Goal: Task Accomplishment & Management: Manage account settings

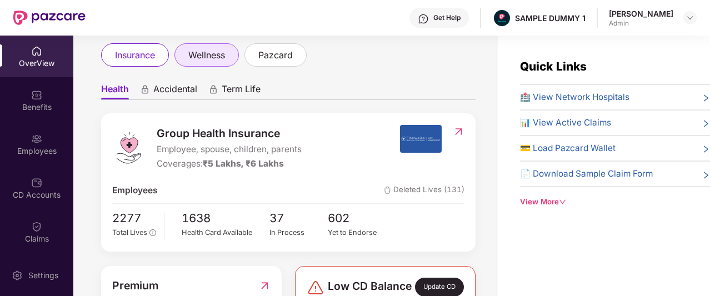
scroll to position [64, 0]
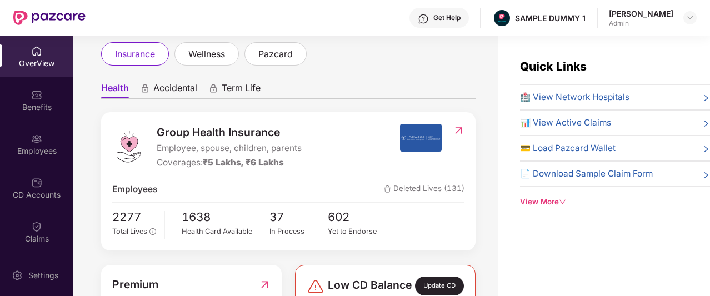
click at [160, 89] on span "Accidental" at bounding box center [175, 90] width 44 height 16
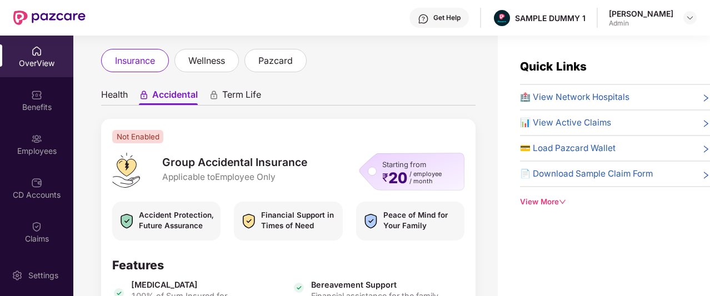
scroll to position [57, 0]
click at [113, 97] on span "Health" at bounding box center [114, 97] width 27 height 16
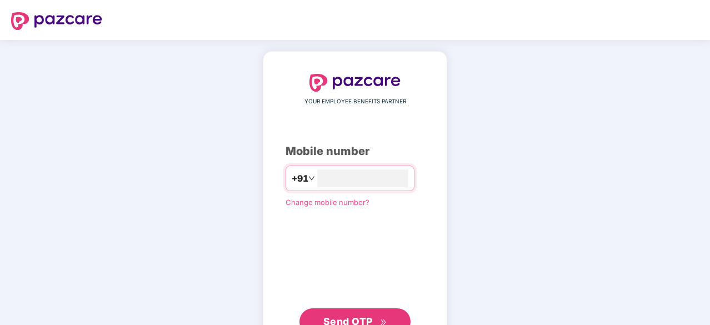
type input "**********"
click at [347, 296] on span "Send OTP" at bounding box center [355, 322] width 64 height 16
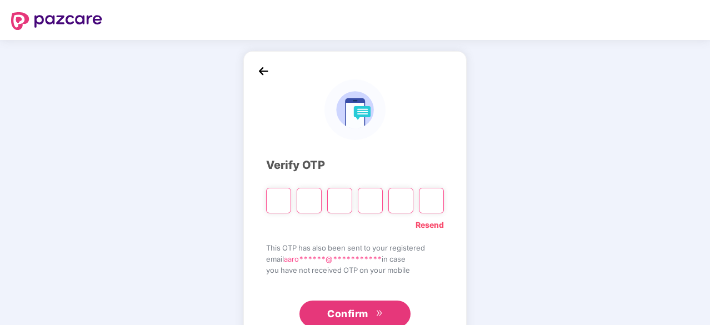
click at [267, 76] on img at bounding box center [263, 71] width 17 height 17
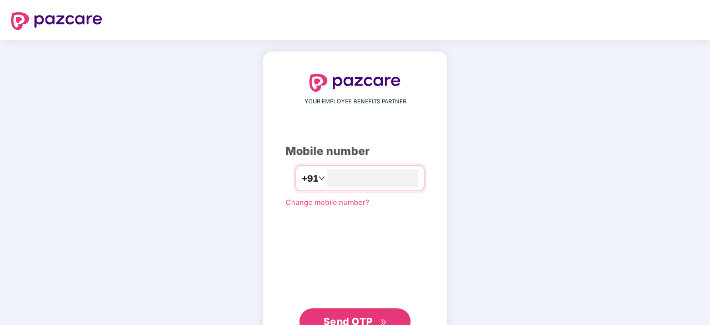
click at [348, 296] on span "Send OTP" at bounding box center [347, 322] width 49 height 12
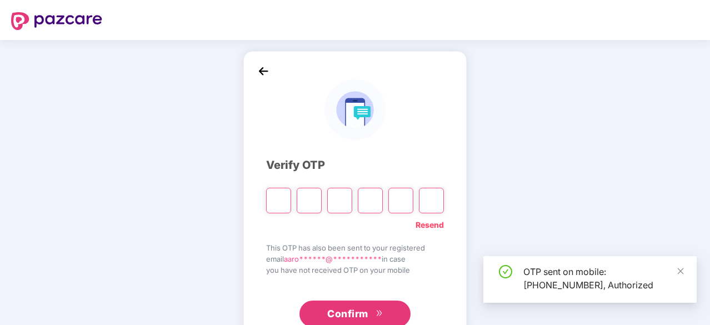
type input "*"
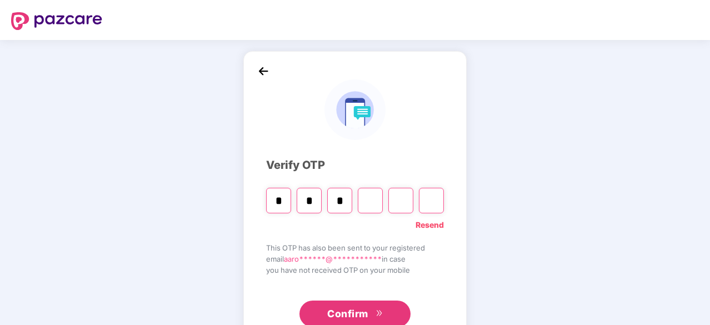
type input "*"
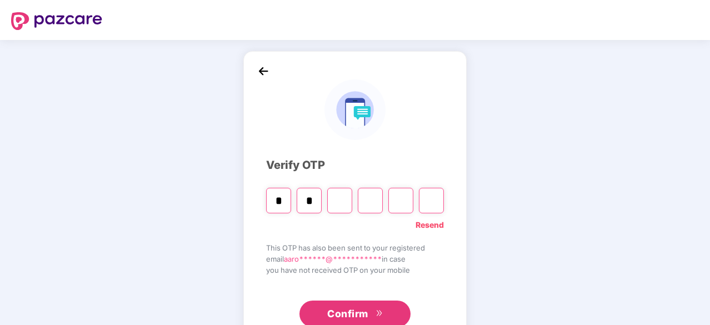
type input "*"
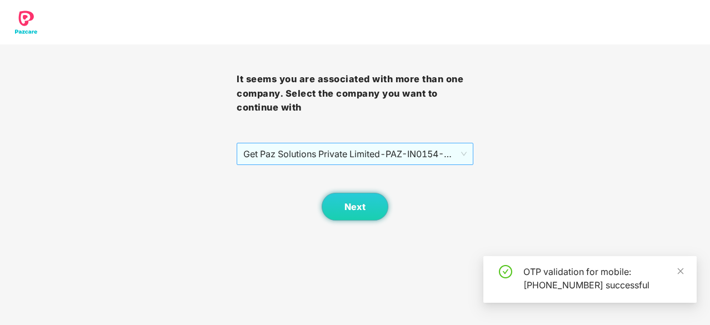
click at [373, 157] on span "Get Paz Solutions Private Limited - PAZ-IN0154 - EMPLOYEE" at bounding box center [354, 153] width 223 height 21
drag, startPoint x: 373, startPoint y: 157, endPoint x: 335, endPoint y: 157, distance: 38.3
click at [335, 157] on span "Get Paz Solutions Private Limited - PAZ-IN0154 - EMPLOYEE" at bounding box center [354, 153] width 223 height 21
click at [465, 152] on span "Get Paz Solutions Private Limited - PAZ-IN0154 - EMPLOYEE" at bounding box center [354, 153] width 223 height 21
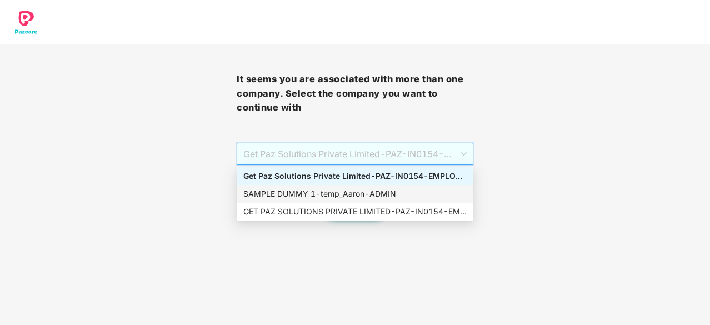
click at [404, 192] on div "SAMPLE DUMMY 1 - temp_Aaron - ADMIN" at bounding box center [354, 194] width 223 height 12
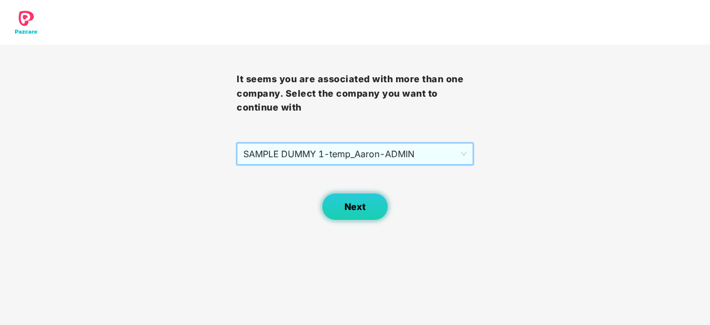
click at [357, 200] on button "Next" at bounding box center [355, 207] width 67 height 28
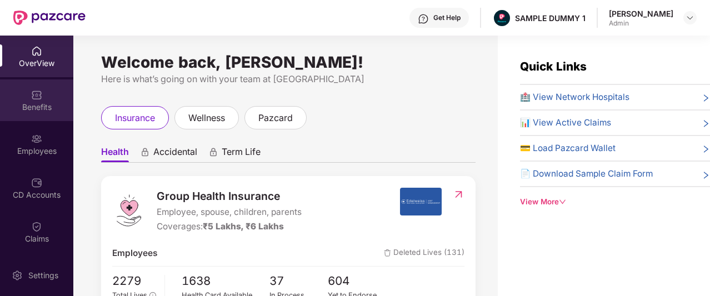
click at [22, 97] on div "Benefits" at bounding box center [36, 100] width 73 height 42
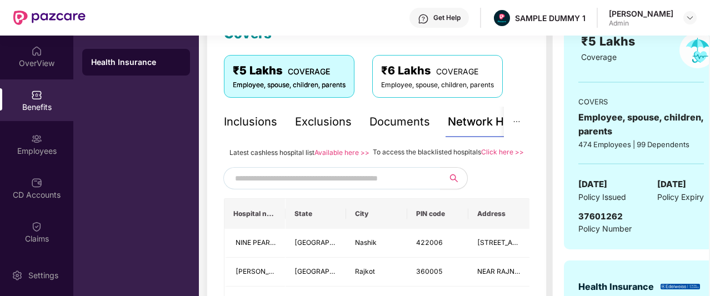
scroll to position [175, 0]
click at [241, 129] on div "Inclusions" at bounding box center [250, 121] width 53 height 17
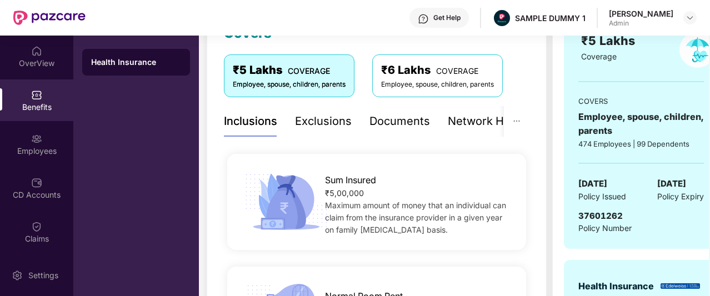
click at [341, 118] on div "Exclusions" at bounding box center [323, 121] width 57 height 17
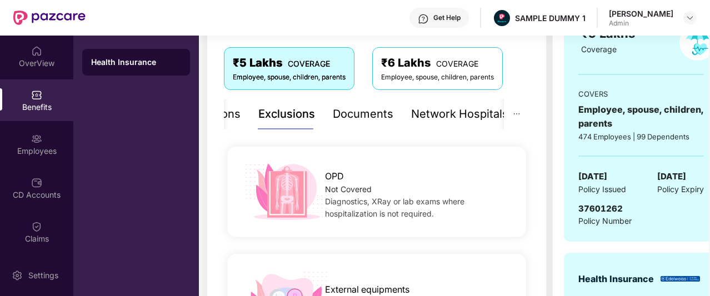
scroll to position [132, 0]
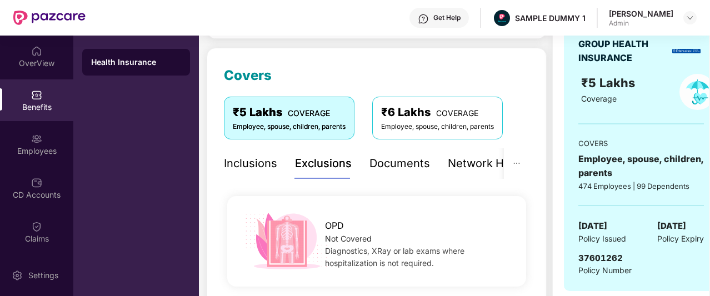
click at [253, 165] on div "Inclusions" at bounding box center [250, 163] width 53 height 17
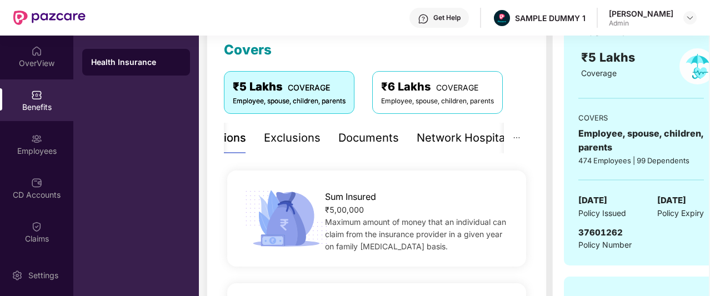
scroll to position [158, 0]
click at [388, 132] on div "Documents" at bounding box center [368, 137] width 61 height 17
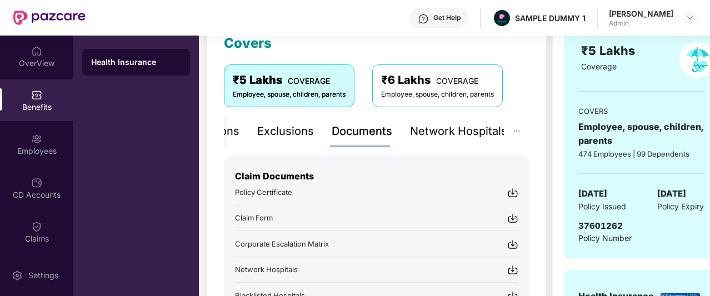
scroll to position [190, 0]
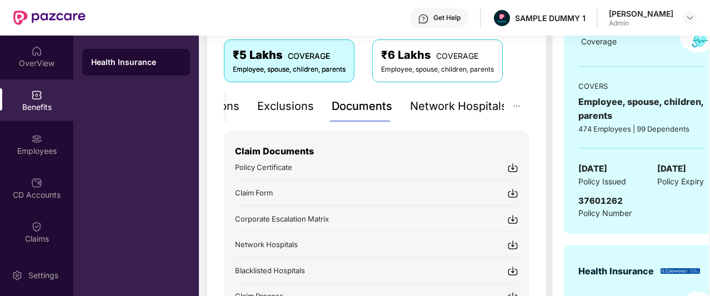
click at [425, 112] on div "Network Hospitals" at bounding box center [458, 106] width 97 height 17
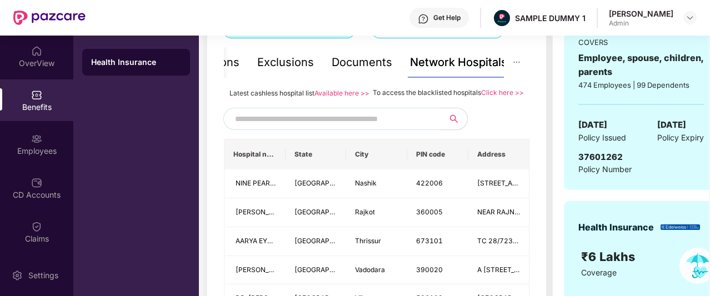
scroll to position [233, 0]
click at [386, 128] on input "text" at bounding box center [330, 119] width 190 height 17
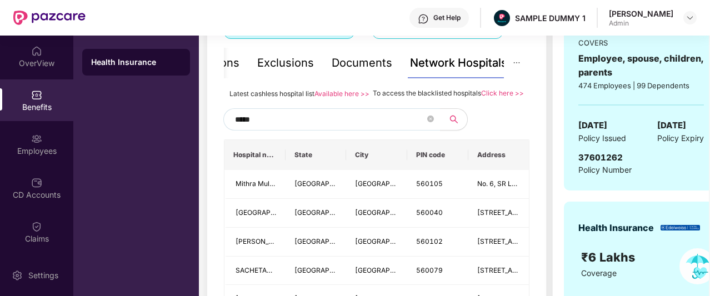
type input "******"
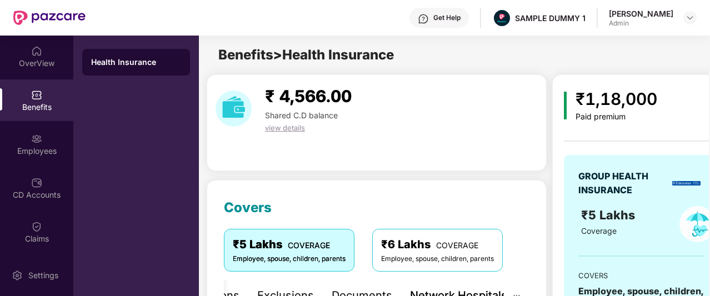
scroll to position [179, 0]
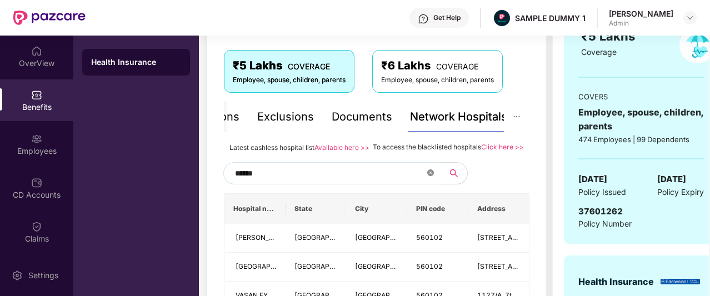
click at [430, 176] on icon "close-circle" at bounding box center [430, 173] width 7 height 7
click at [377, 182] on input "text" at bounding box center [330, 173] width 190 height 17
type input "******"
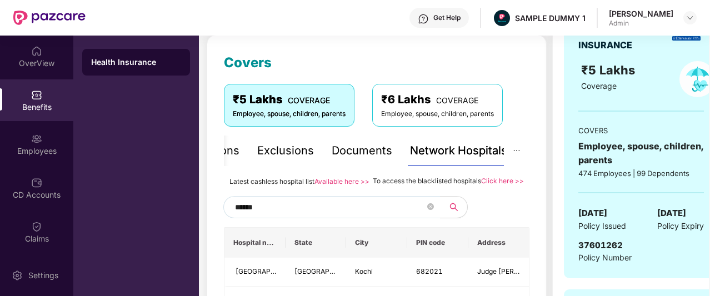
scroll to position [141, 0]
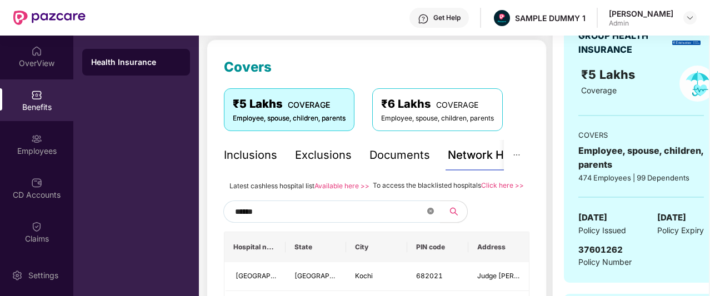
click at [433, 215] on icon "close-circle" at bounding box center [430, 211] width 7 height 7
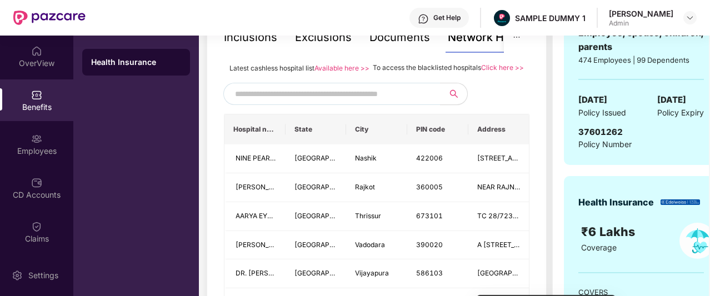
scroll to position [104, 0]
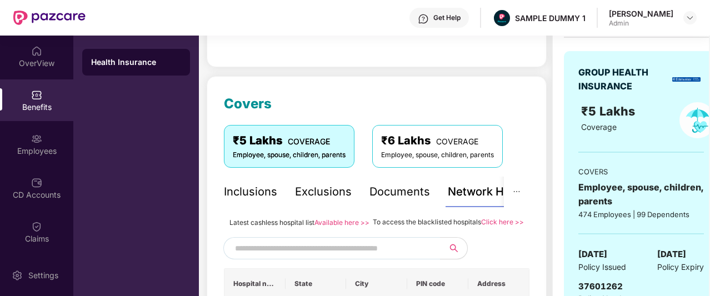
click at [261, 198] on div "Inclusions" at bounding box center [250, 191] width 53 height 17
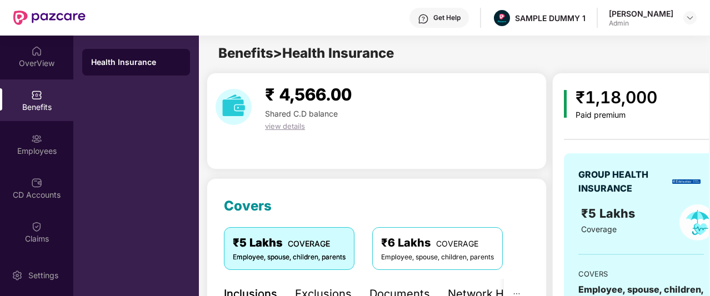
scroll to position [0, 0]
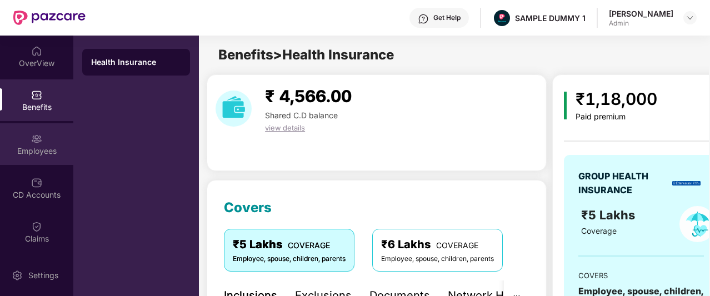
click at [12, 134] on div "Employees" at bounding box center [36, 144] width 73 height 42
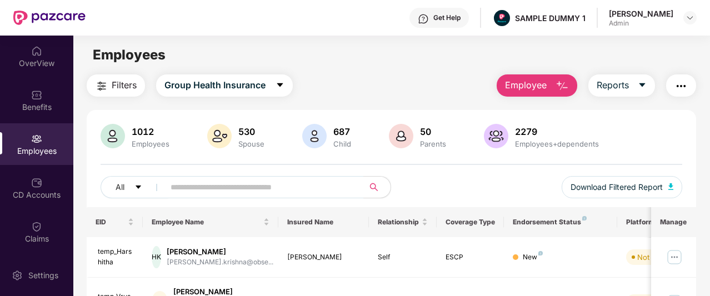
click at [522, 87] on span "Employee" at bounding box center [526, 85] width 42 height 14
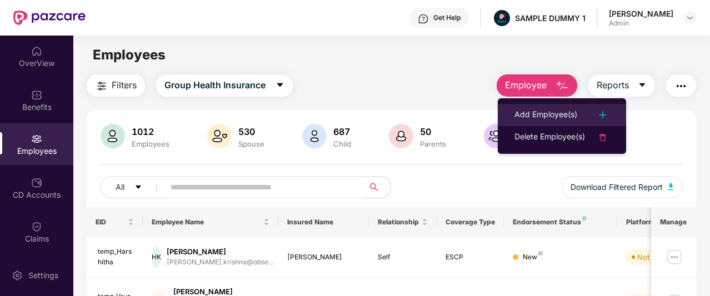
click at [540, 112] on div "Add Employee(s)" at bounding box center [546, 114] width 63 height 13
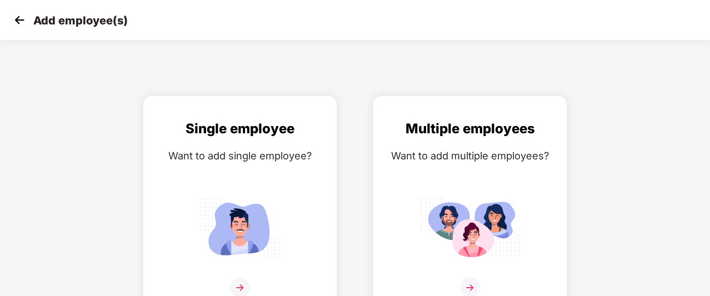
scroll to position [18, 0]
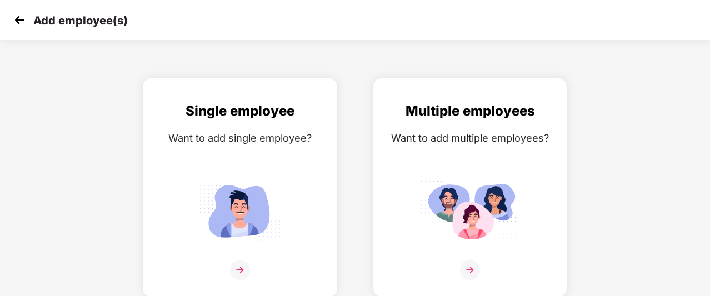
click at [236, 142] on div "Want to add single employee?" at bounding box center [239, 138] width 171 height 16
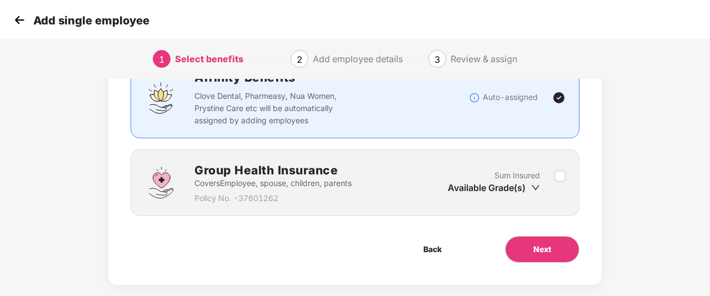
scroll to position [97, 0]
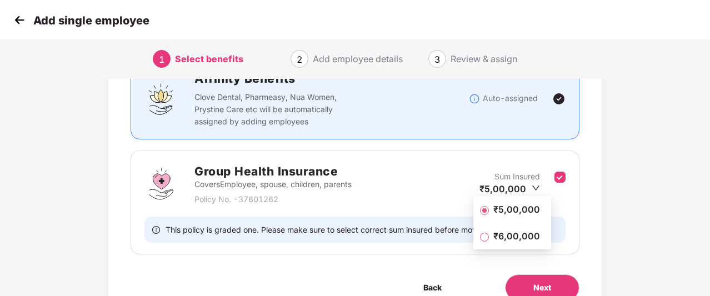
click at [497, 210] on span "₹5,00,000" at bounding box center [517, 209] width 56 height 12
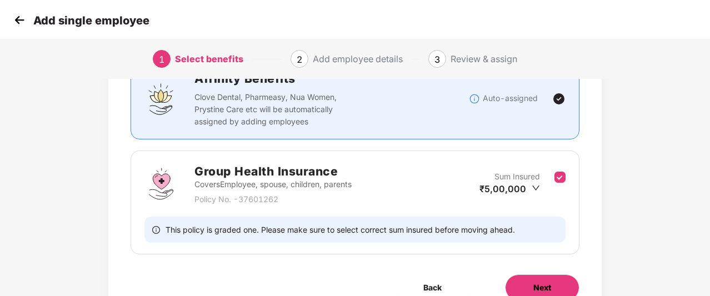
click at [546, 278] on button "Next" at bounding box center [542, 288] width 74 height 27
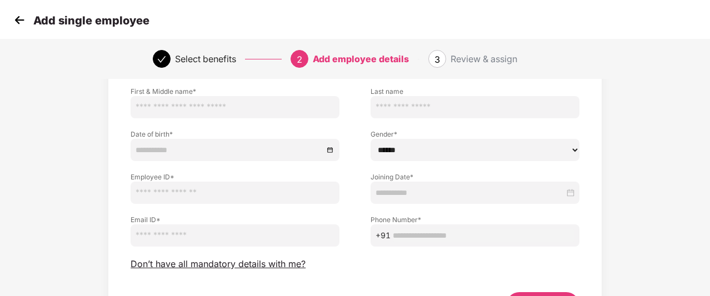
scroll to position [77, 0]
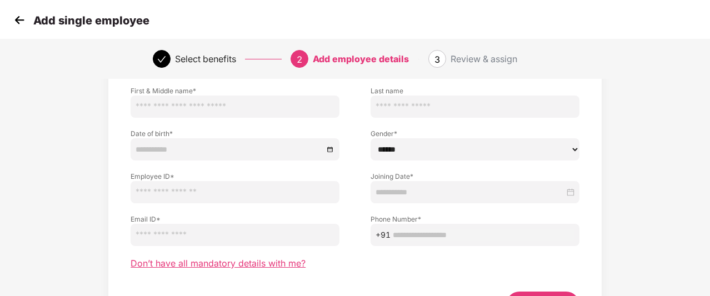
click at [237, 261] on span "Don’t have all mandatory details with me?" at bounding box center [218, 264] width 175 height 12
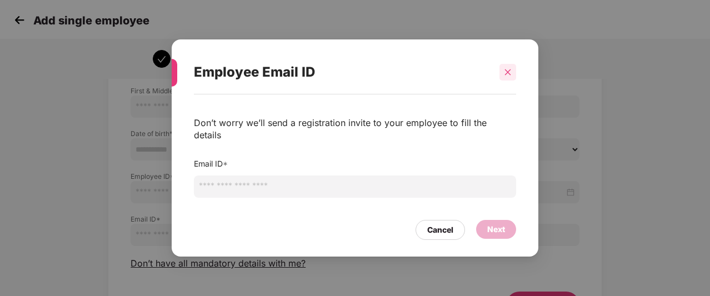
click at [501, 77] on div at bounding box center [508, 72] width 17 height 17
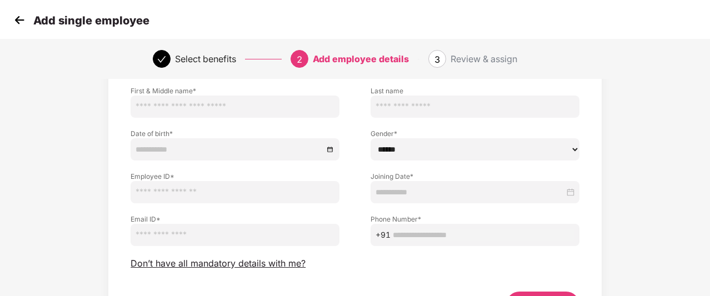
click at [23, 17] on img at bounding box center [19, 20] width 17 height 17
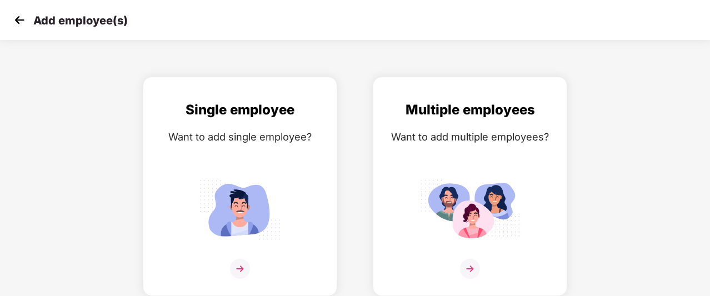
scroll to position [18, 0]
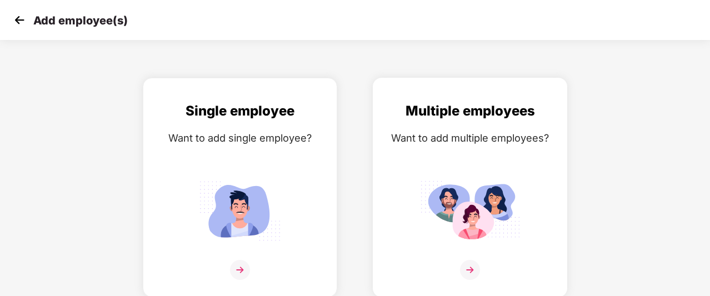
click at [420, 127] on div "Multiple employees Want to add multiple employees?" at bounding box center [470, 197] width 171 height 193
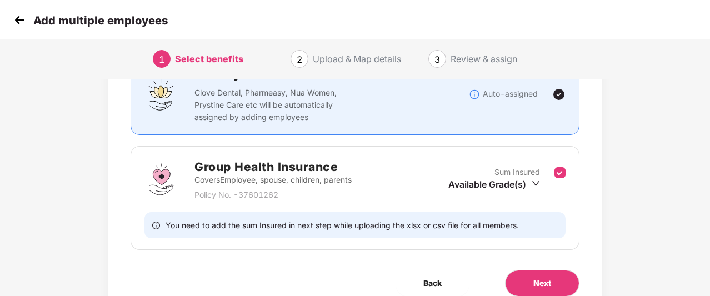
scroll to position [102, 0]
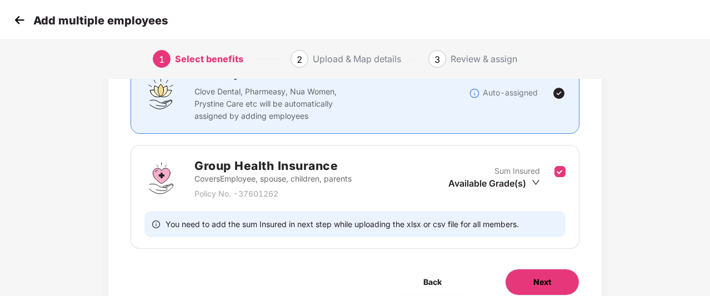
click at [539, 278] on span "Next" at bounding box center [543, 282] width 18 height 12
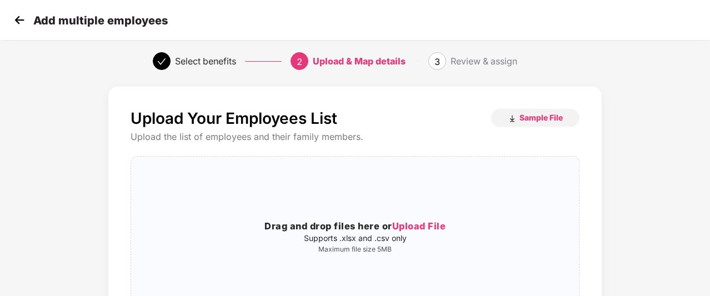
scroll to position [4, 1]
click at [19, 20] on img at bounding box center [19, 20] width 17 height 17
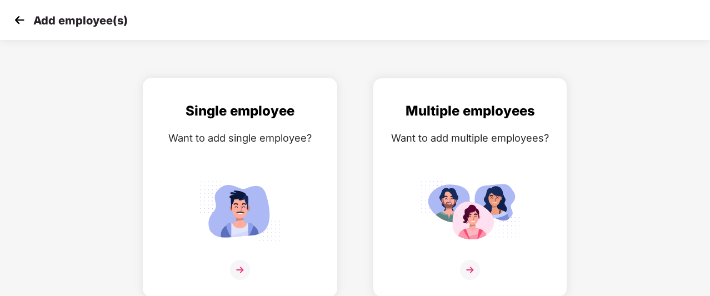
click at [181, 162] on div "Single employee Want to add single employee?" at bounding box center [239, 197] width 171 height 193
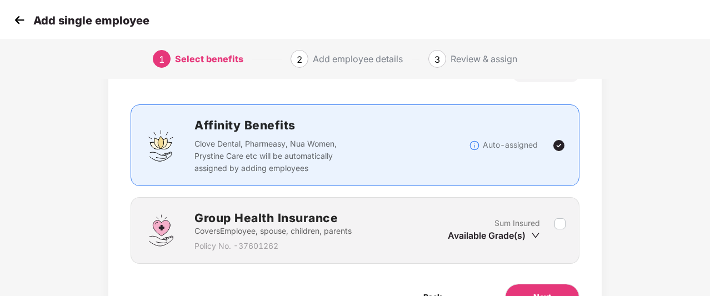
scroll to position [49, 0]
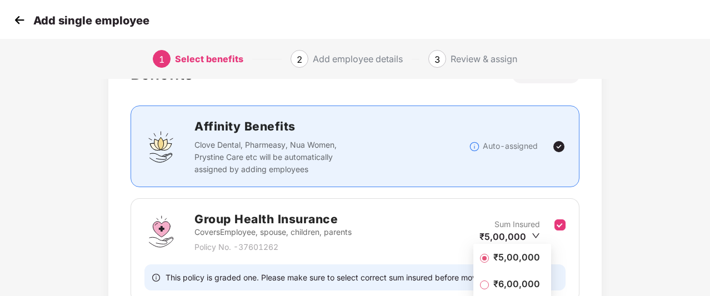
click at [512, 253] on span "₹5,00,000" at bounding box center [517, 257] width 56 height 12
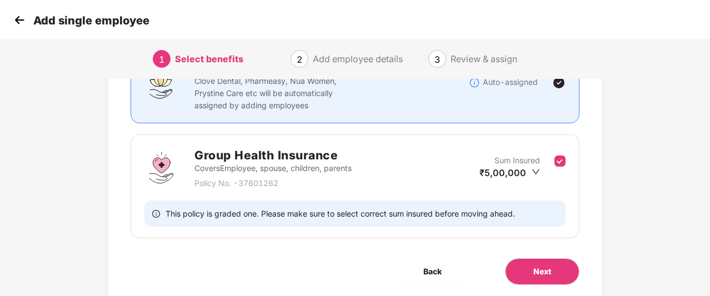
scroll to position [112, 0]
click at [31, 22] on div "Add single employee" at bounding box center [80, 20] width 138 height 16
click at [12, 18] on img at bounding box center [19, 20] width 17 height 17
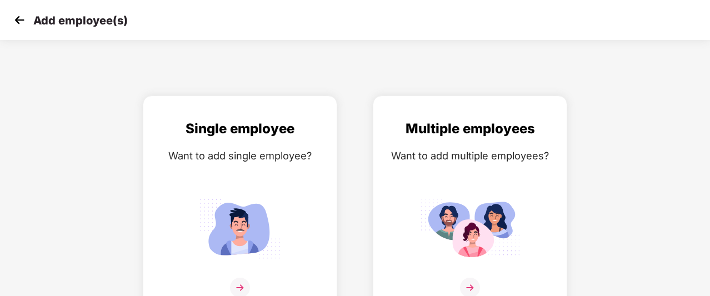
click at [12, 18] on img at bounding box center [19, 20] width 17 height 17
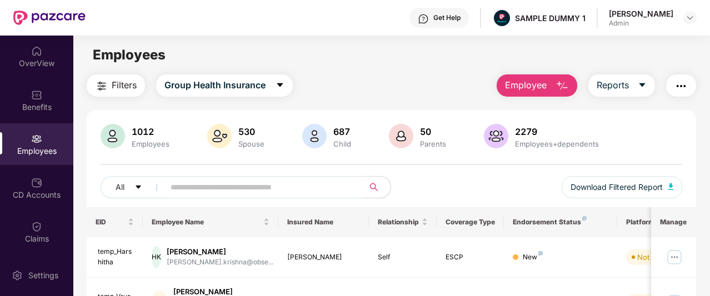
click at [556, 83] on button "Employee" at bounding box center [537, 85] width 81 height 22
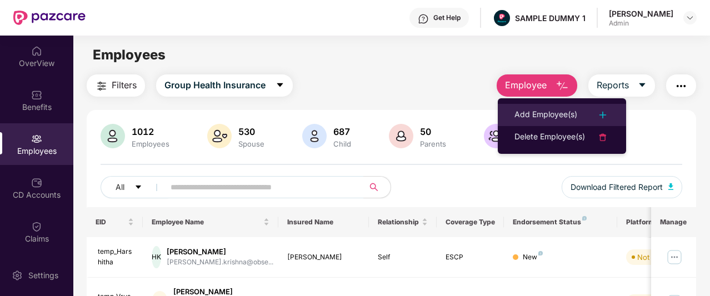
click at [561, 109] on div "Add Employee(s)" at bounding box center [546, 114] width 63 height 13
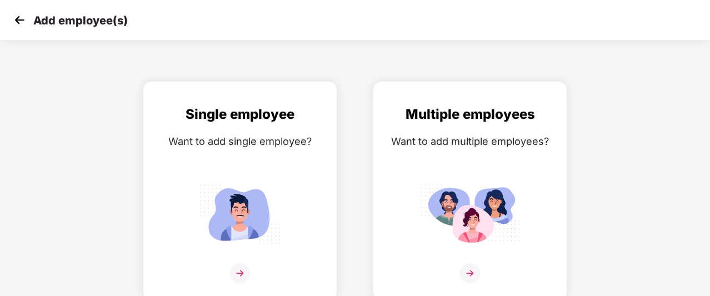
scroll to position [18, 0]
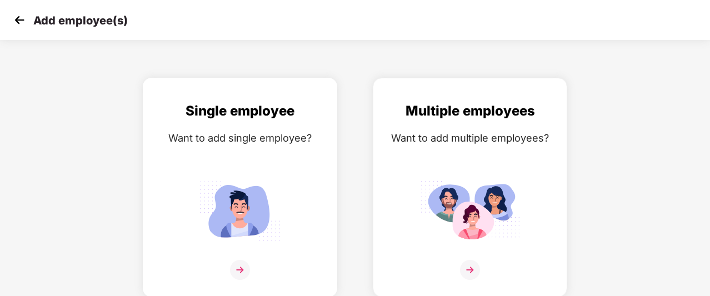
click at [255, 169] on div "Single employee Want to add single employee?" at bounding box center [239, 197] width 171 height 193
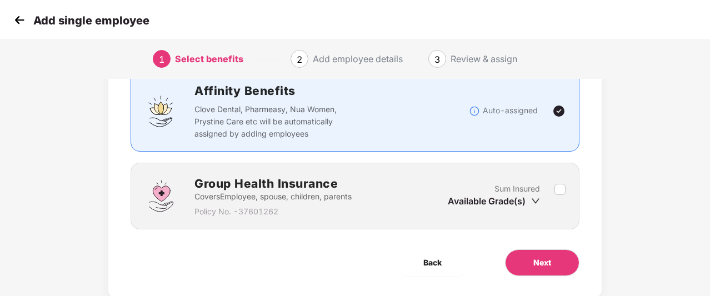
scroll to position [84, 0]
click at [554, 187] on div "Sum Insured Available Grade(s)" at bounding box center [501, 196] width 107 height 27
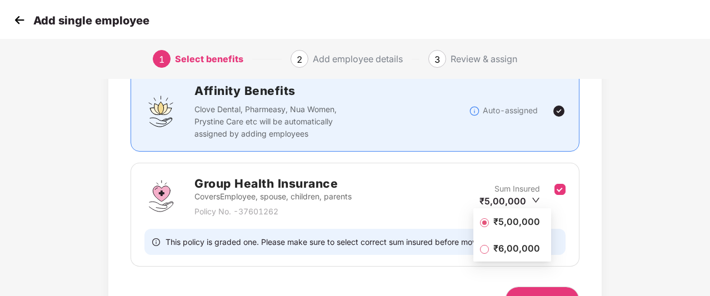
click at [499, 222] on span "₹5,00,000" at bounding box center [517, 222] width 56 height 12
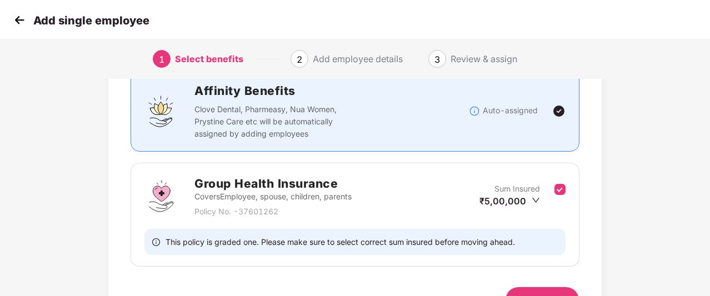
click at [528, 287] on button "Next" at bounding box center [542, 300] width 74 height 27
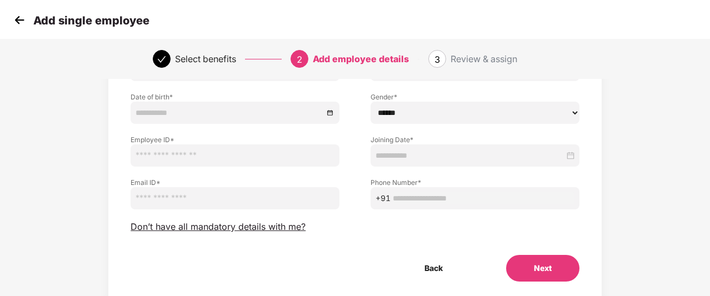
scroll to position [114, 0]
click at [15, 25] on img at bounding box center [19, 20] width 17 height 17
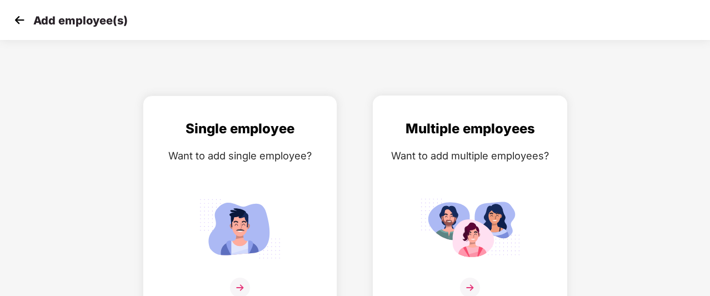
click at [413, 163] on div "Multiple employees Want to add multiple employees?" at bounding box center [470, 214] width 171 height 193
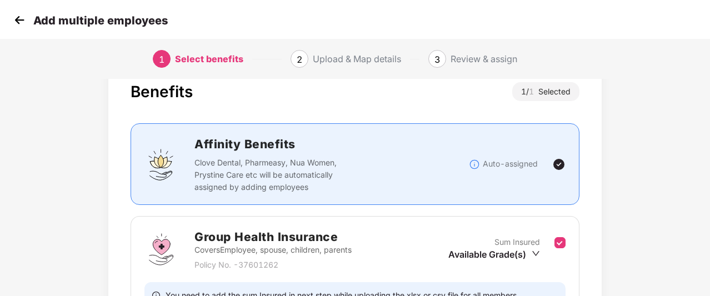
scroll to position [115, 0]
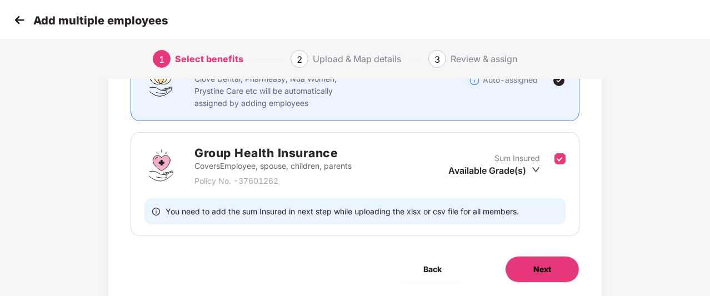
click at [540, 256] on button "Next" at bounding box center [542, 269] width 74 height 27
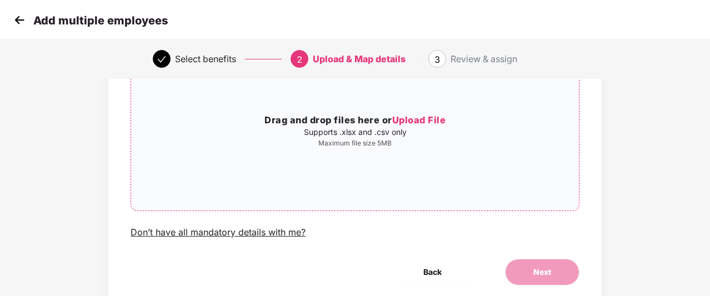
scroll to position [114, 0]
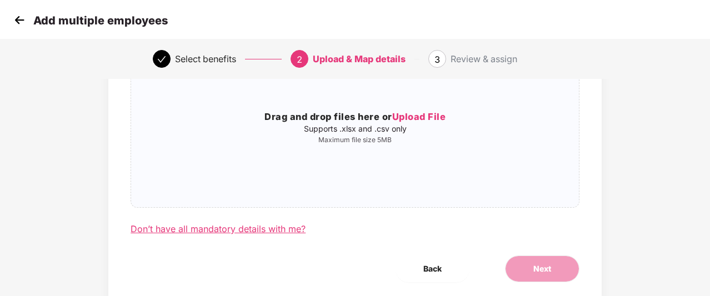
click at [175, 232] on div "Don’t have all mandatory details with me?" at bounding box center [218, 229] width 175 height 12
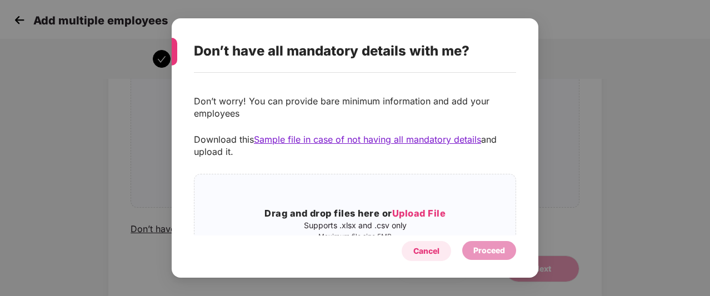
click at [428, 245] on div "Cancel" at bounding box center [426, 251] width 49 height 20
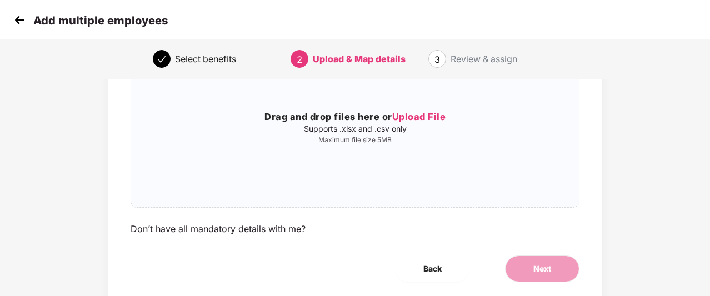
click at [8, 19] on div "Add multiple employees" at bounding box center [355, 20] width 710 height 40
click at [18, 23] on img at bounding box center [19, 20] width 17 height 17
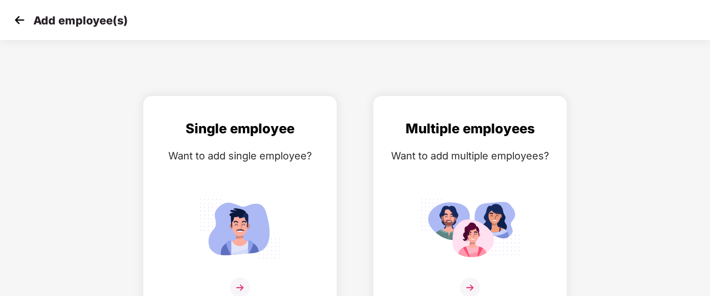
click at [21, 25] on img at bounding box center [19, 20] width 17 height 17
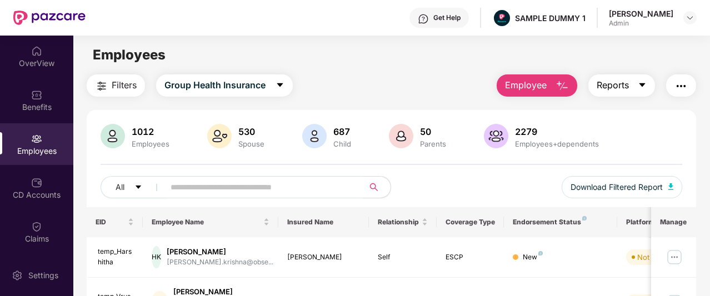
click at [612, 85] on span "Reports" at bounding box center [613, 85] width 32 height 14
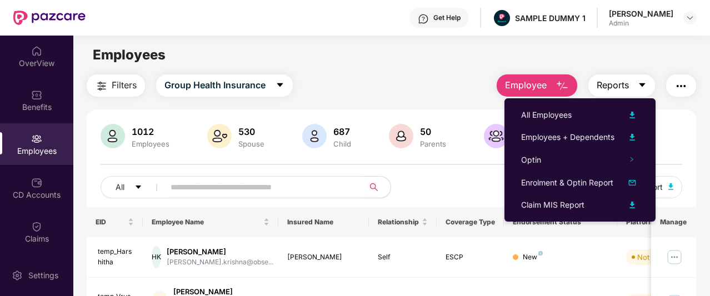
click at [640, 86] on icon "caret-down" at bounding box center [642, 85] width 9 height 9
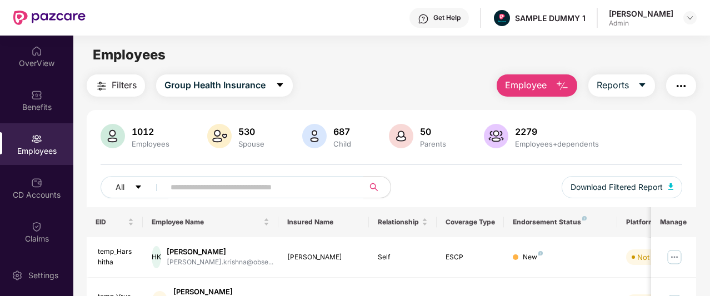
click at [682, 89] on img "button" at bounding box center [681, 85] width 13 height 13
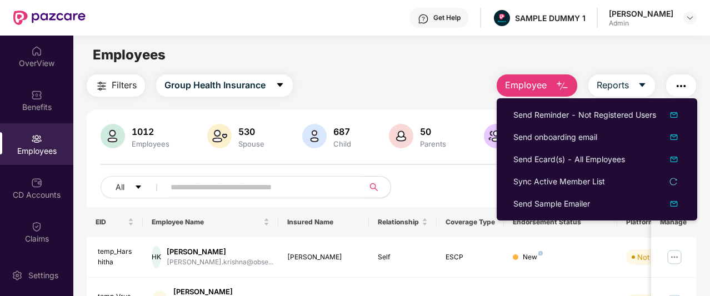
click at [684, 77] on button "button" at bounding box center [681, 85] width 30 height 22
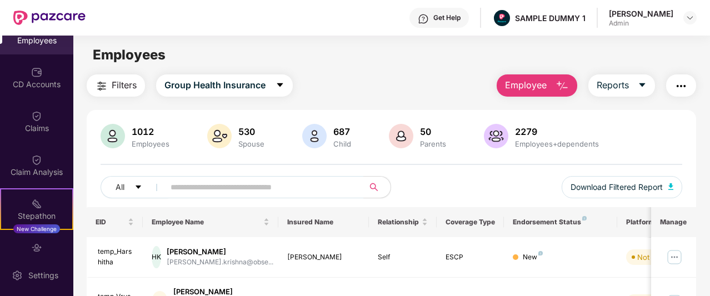
scroll to position [111, 0]
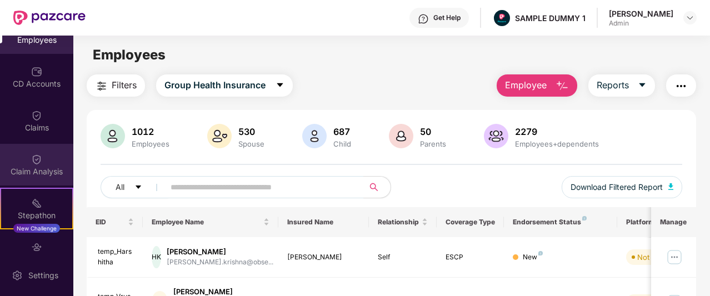
click at [37, 159] on img at bounding box center [36, 159] width 11 height 11
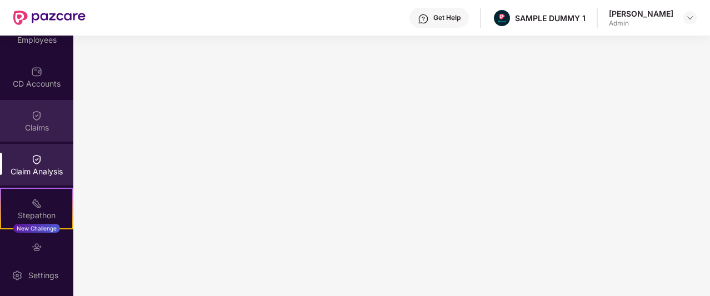
click at [43, 131] on div "Claims" at bounding box center [36, 127] width 73 height 11
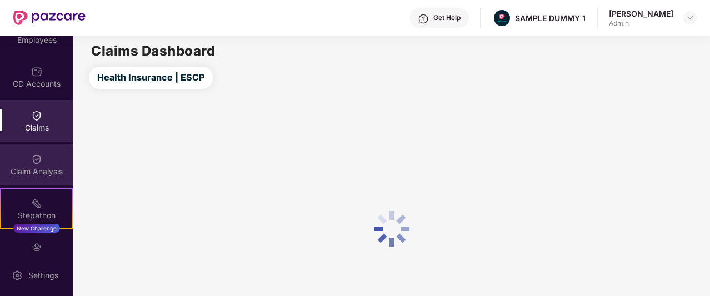
click at [43, 158] on div "Claim Analysis" at bounding box center [36, 165] width 73 height 42
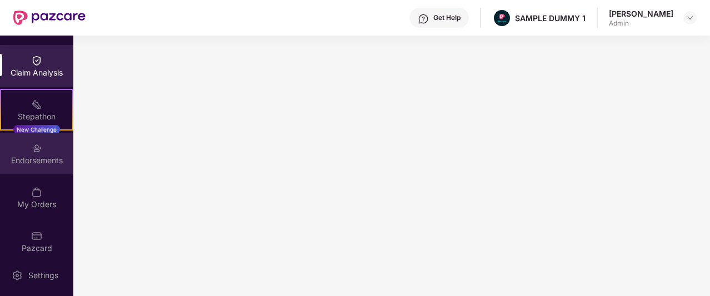
scroll to position [220, 0]
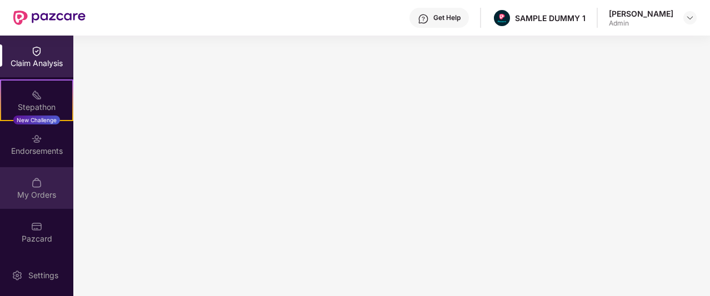
click at [36, 183] on img at bounding box center [36, 182] width 11 height 11
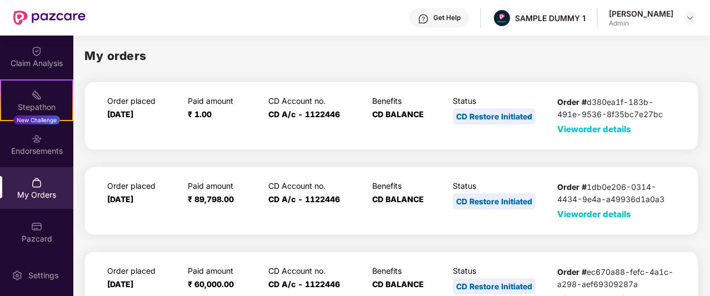
click at [581, 131] on span "View order details" at bounding box center [594, 129] width 74 height 11
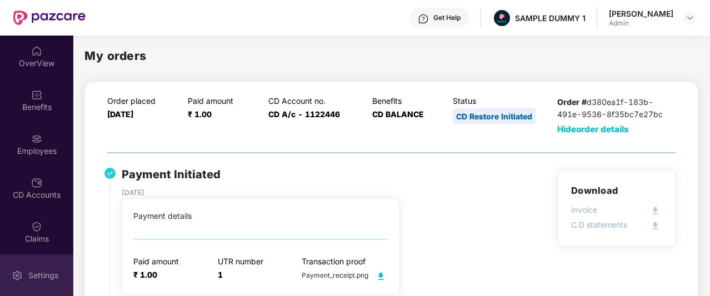
click at [41, 259] on div "Settings" at bounding box center [36, 276] width 73 height 42
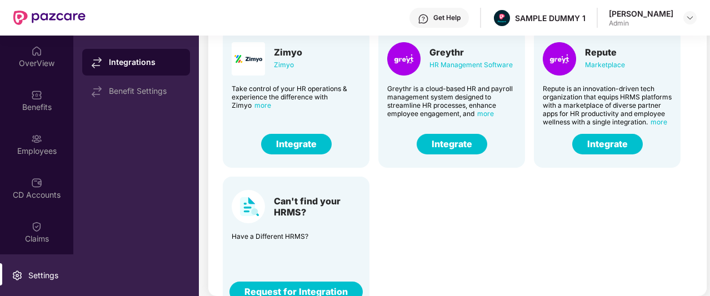
scroll to position [275, 0]
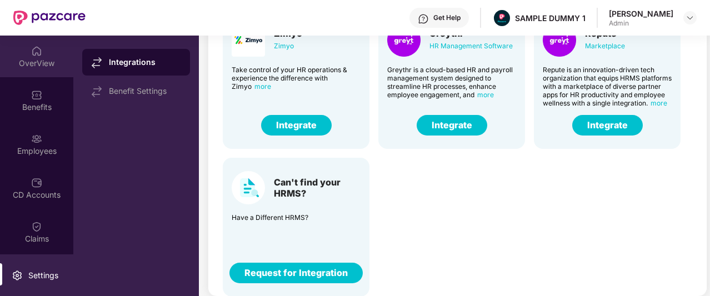
click at [36, 73] on div "OverView" at bounding box center [36, 57] width 73 height 42
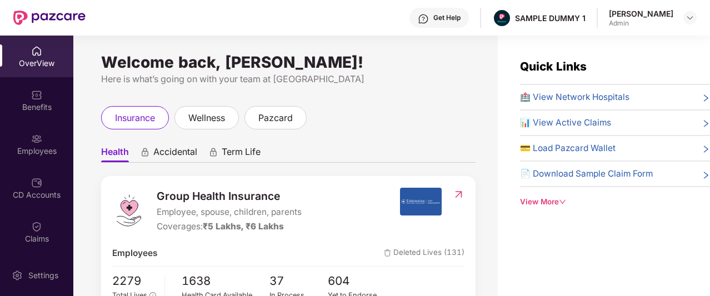
scroll to position [1, 0]
click at [552, 200] on div "View More" at bounding box center [615, 202] width 190 height 12
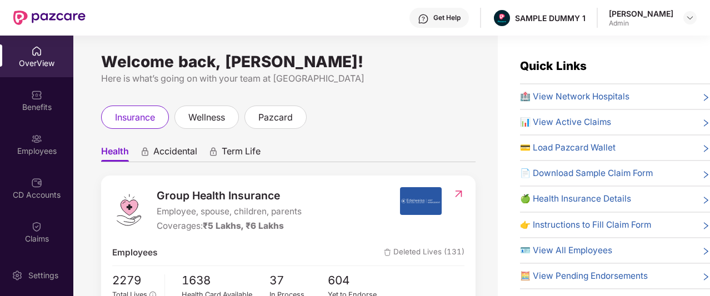
scroll to position [2, 0]
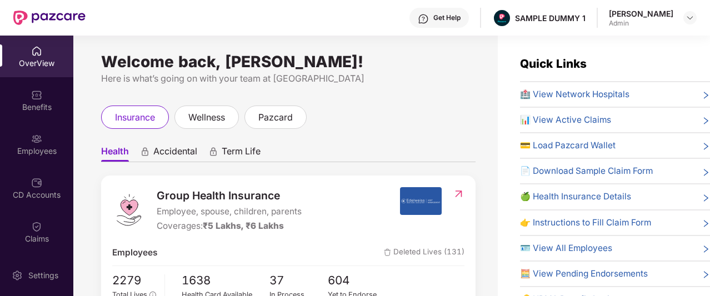
click at [610, 94] on span "🏥 View Network Hospitals" at bounding box center [574, 94] width 109 height 13
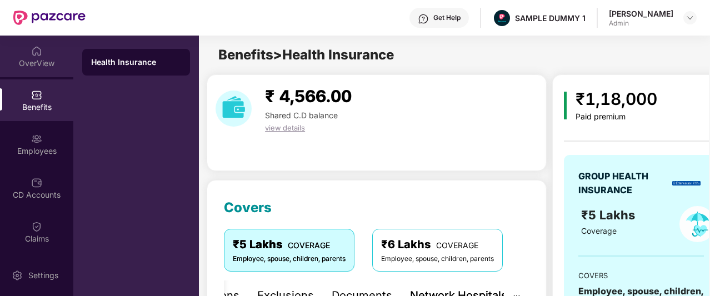
click at [58, 52] on div "OverView" at bounding box center [36, 57] width 73 height 42
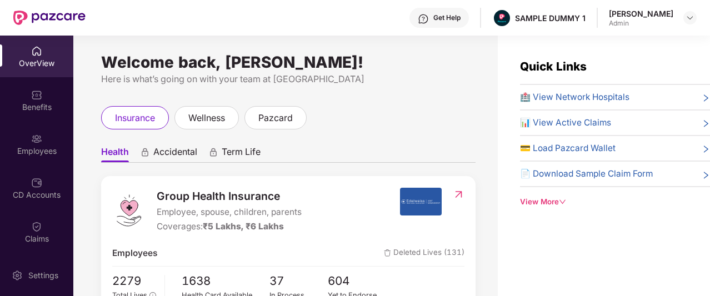
click at [468, 26] on div "Get Help" at bounding box center [439, 18] width 59 height 20
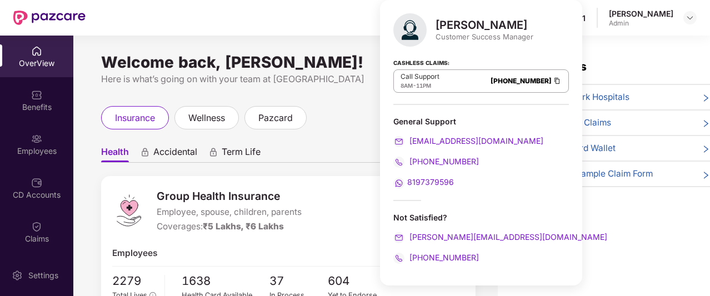
click at [360, 41] on div "Welcome back, Aaron Acto! Here is what’s going on with your team at Pazcare ins…" at bounding box center [285, 173] width 425 height 274
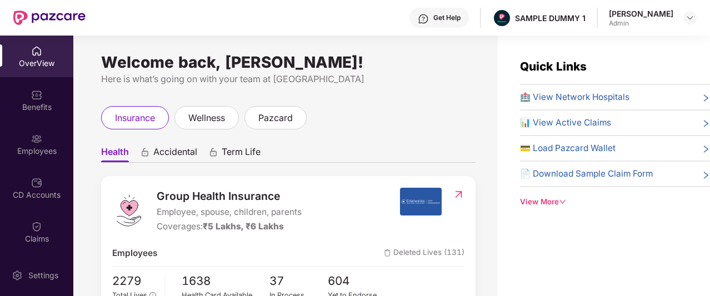
click at [429, 24] on img at bounding box center [423, 18] width 11 height 11
click at [560, 254] on div "Quick Links 🏥 View Network Hospitals 📊 View Active Claims 💳 Load Pazcard Wallet…" at bounding box center [604, 184] width 212 height 296
